Goal: Task Accomplishment & Management: Use online tool/utility

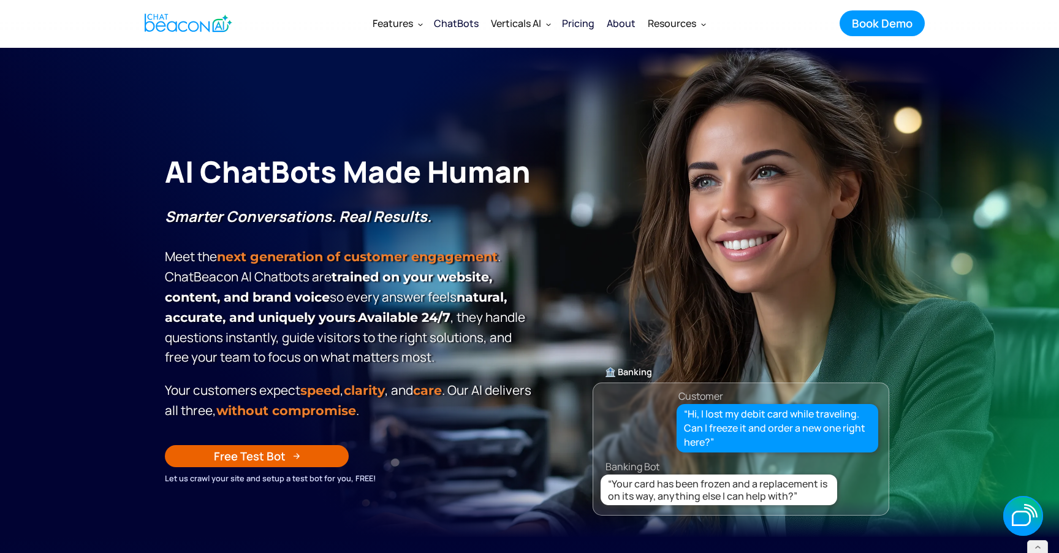
click at [466, 18] on div "ChatBots" at bounding box center [456, 23] width 45 height 17
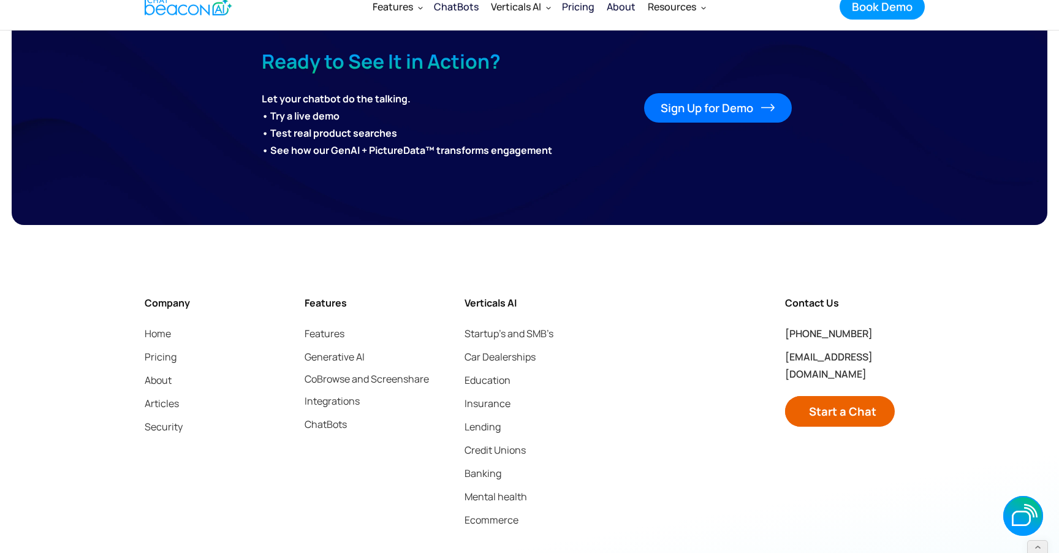
scroll to position [6700, 0]
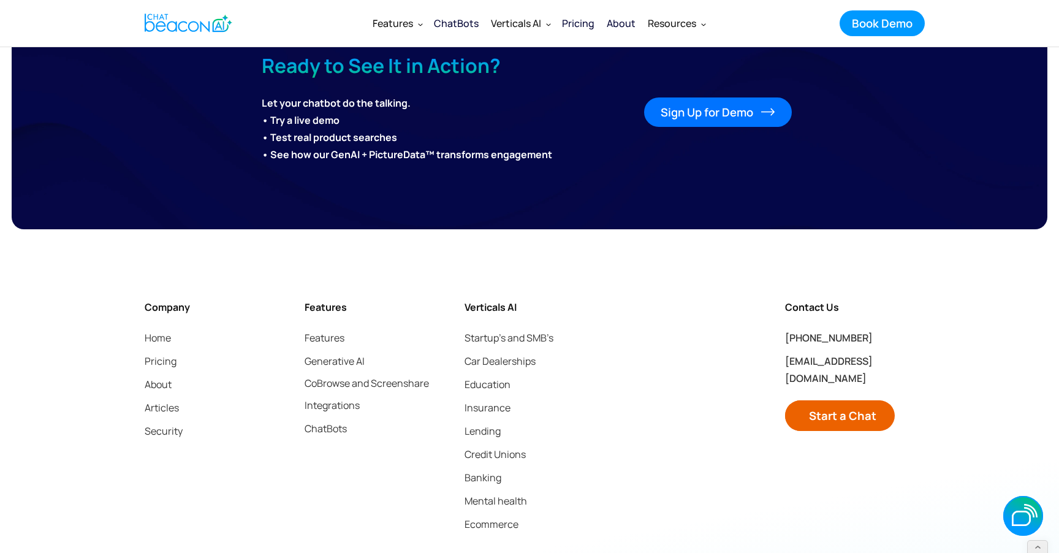
click at [698, 117] on div "Sign Up for Demo" at bounding box center [706, 112] width 93 height 16
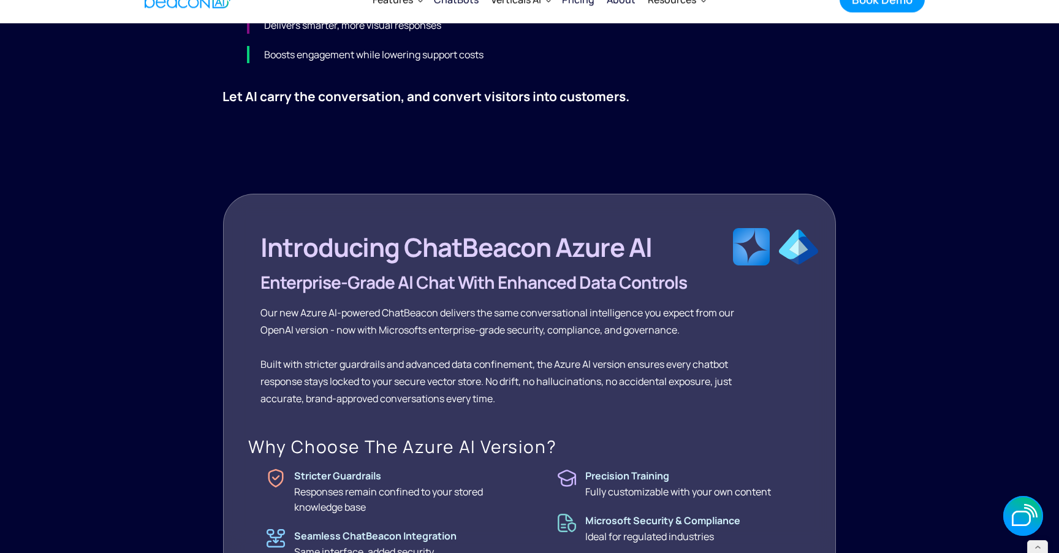
scroll to position [740, 0]
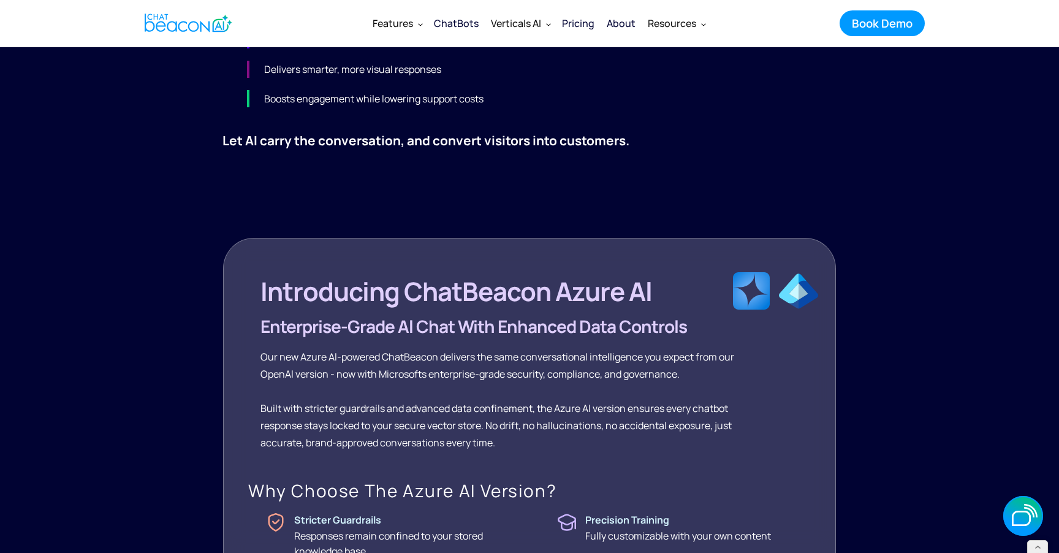
click at [180, 21] on img "home" at bounding box center [189, 23] width 88 height 24
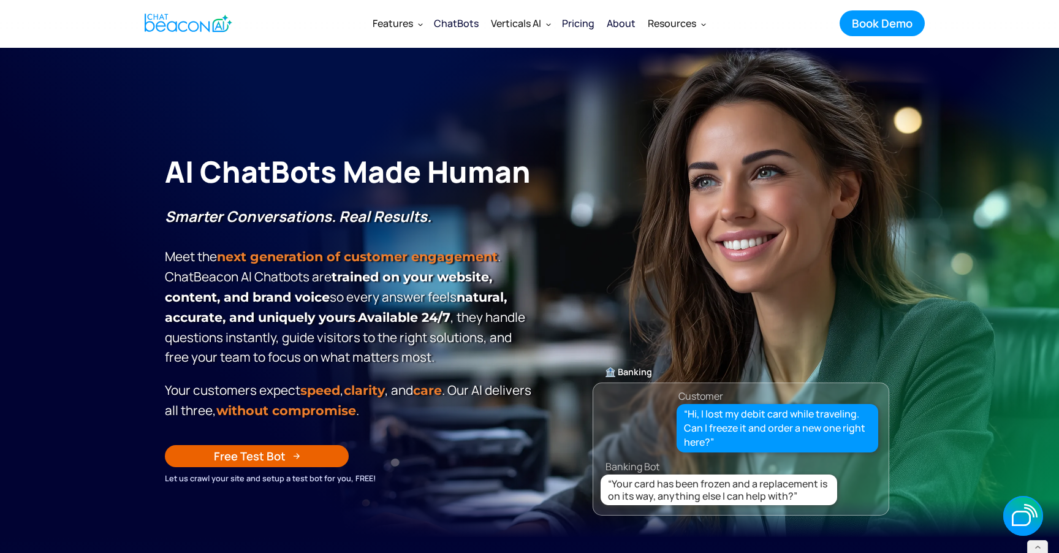
click at [259, 448] on div "Free Test Bot" at bounding box center [250, 456] width 72 height 16
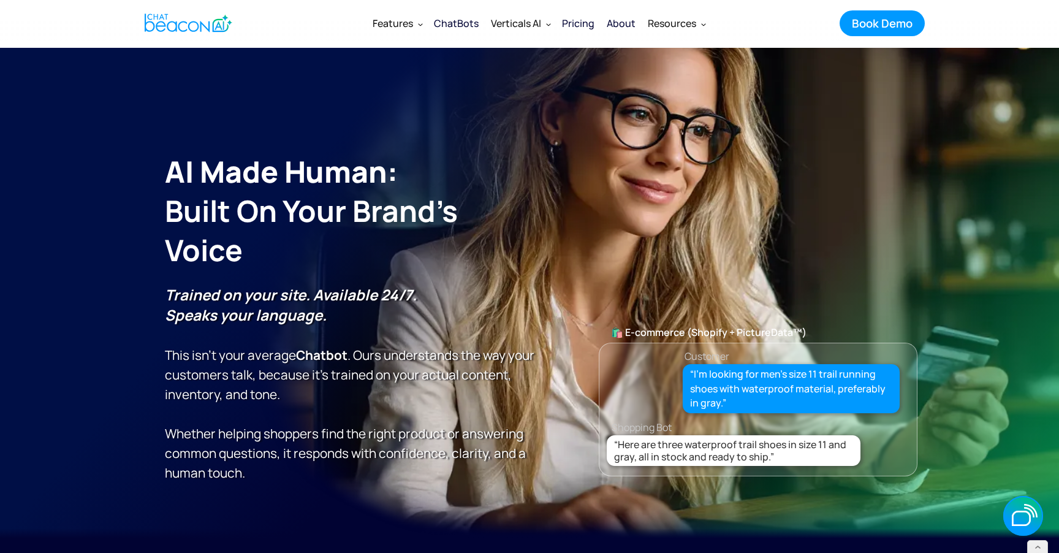
click at [209, 20] on img "home" at bounding box center [189, 23] width 88 height 24
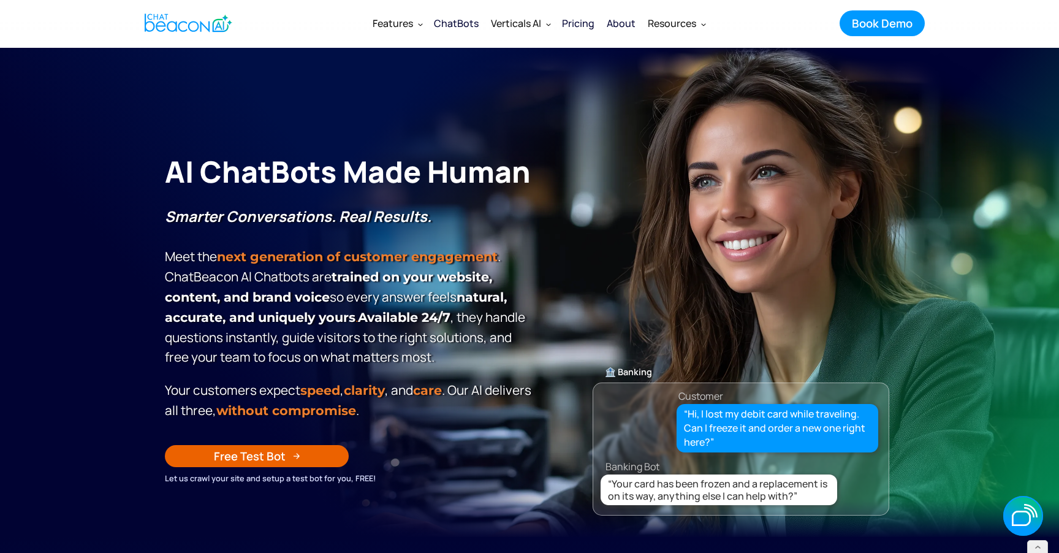
click at [266, 452] on div "Free Test Bot" at bounding box center [250, 456] width 72 height 16
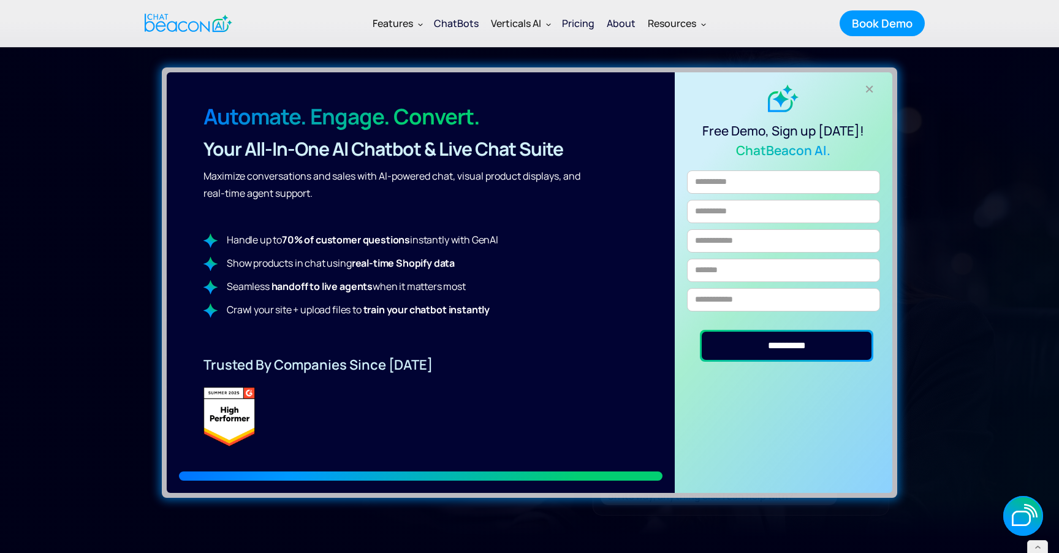
click at [866, 87] on div "+" at bounding box center [870, 89] width 20 height 20
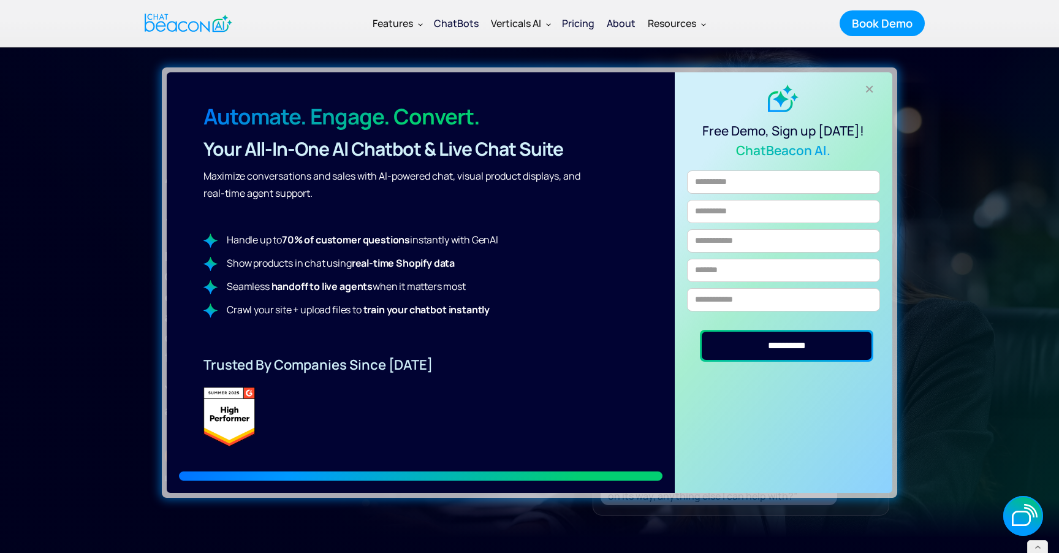
click at [874, 87] on div "+" at bounding box center [870, 89] width 20 height 20
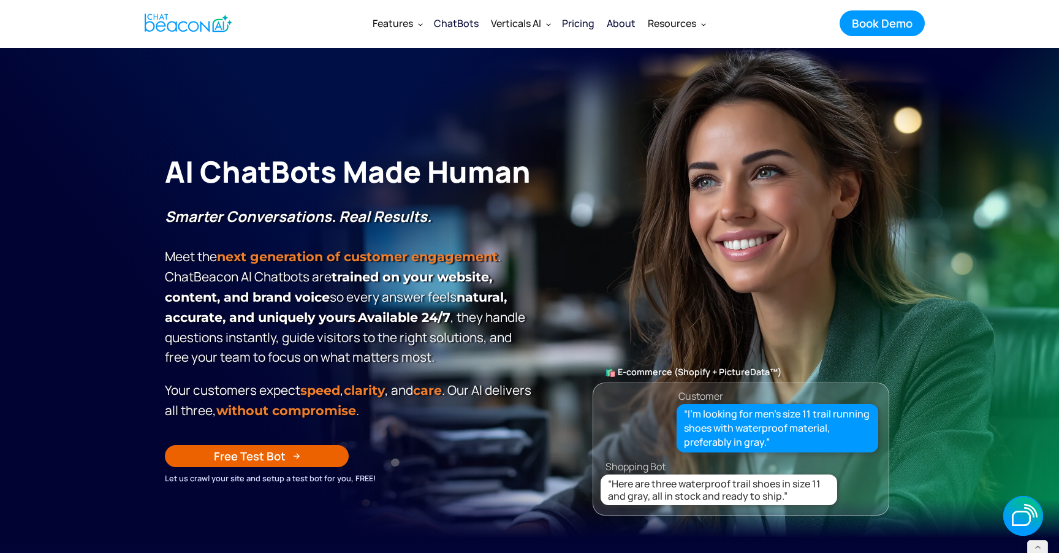
click at [286, 458] on link "Free Test Bot" at bounding box center [257, 456] width 184 height 22
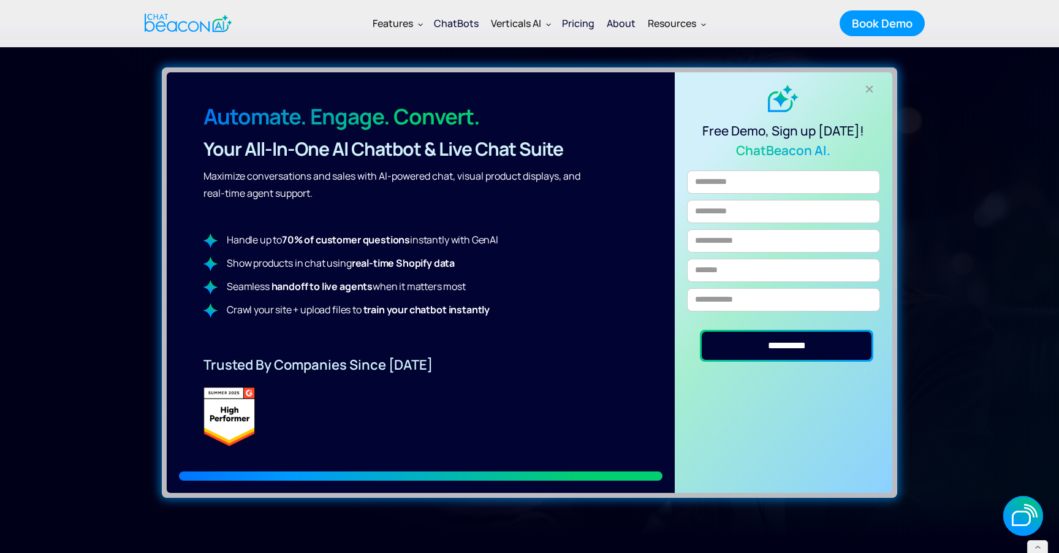
click at [75, 279] on div "**********" at bounding box center [529, 276] width 1059 height 553
